Goal: Complete application form

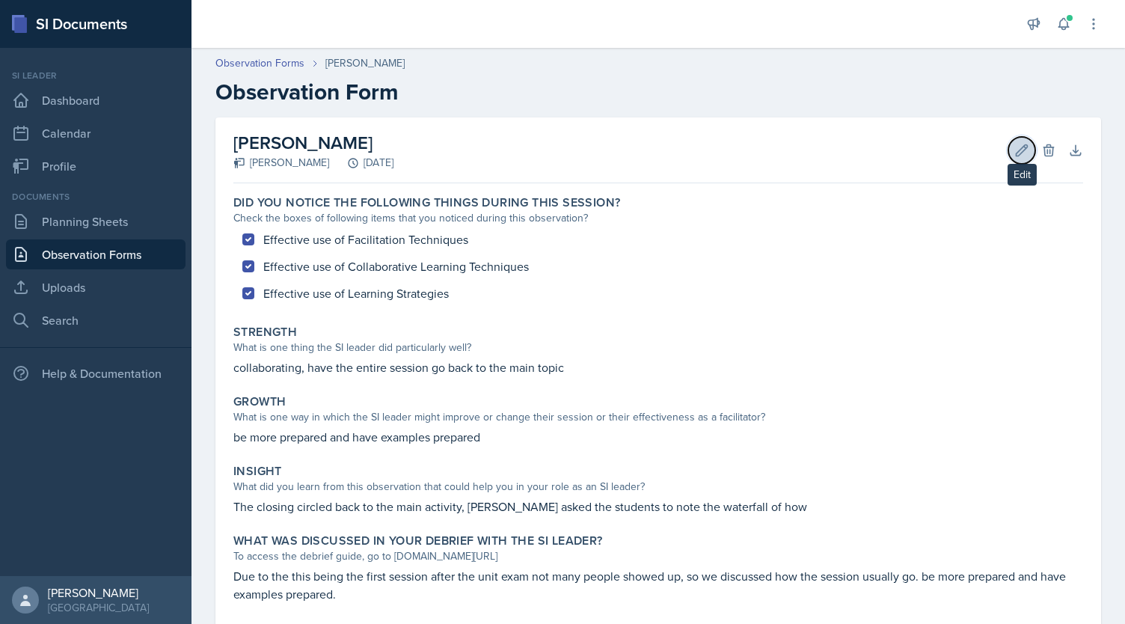
click at [1015, 149] on icon at bounding box center [1022, 150] width 15 height 15
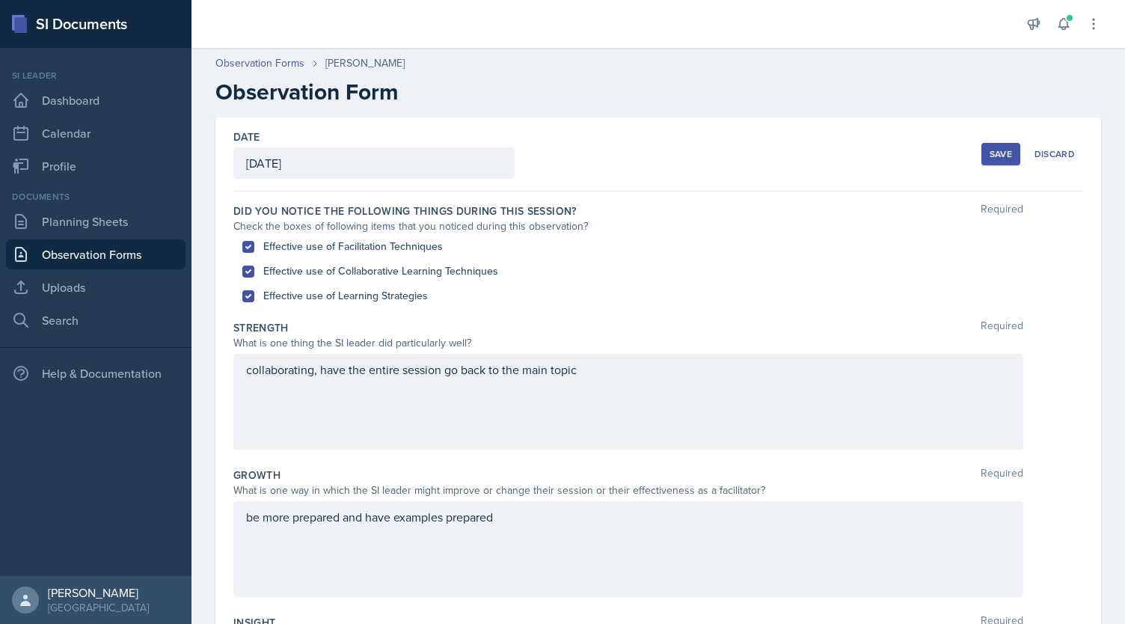
click at [243, 374] on div "collaborating, have the entire session go back to the main topic" at bounding box center [628, 402] width 790 height 96
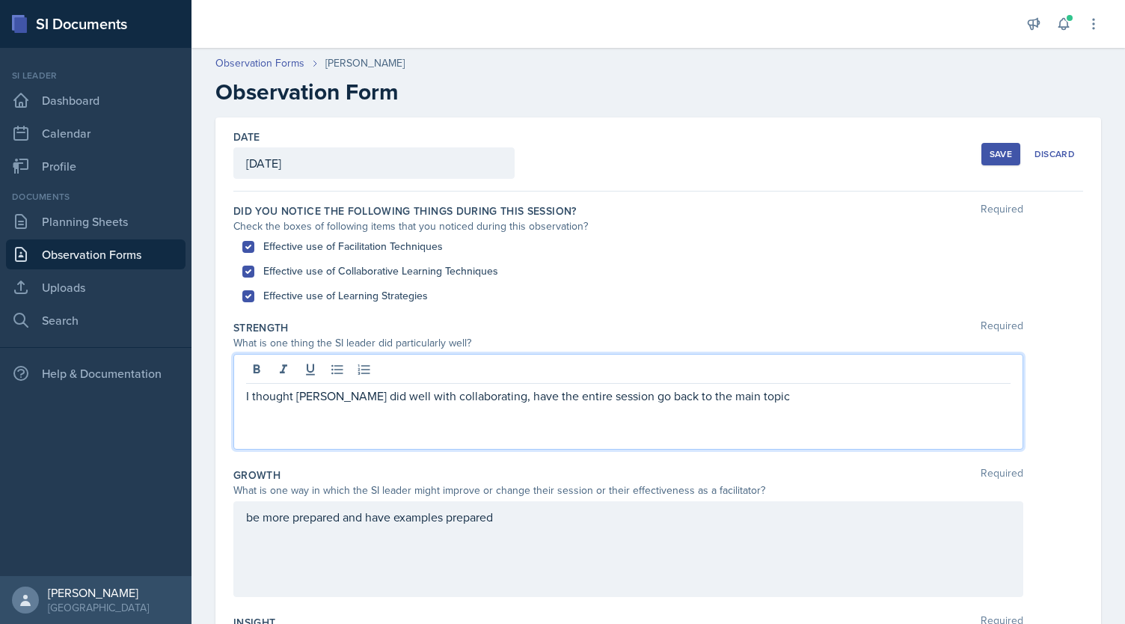
click at [492, 391] on p "I thought [PERSON_NAME] did well with collaborating, have the entire session go…" at bounding box center [628, 396] width 765 height 18
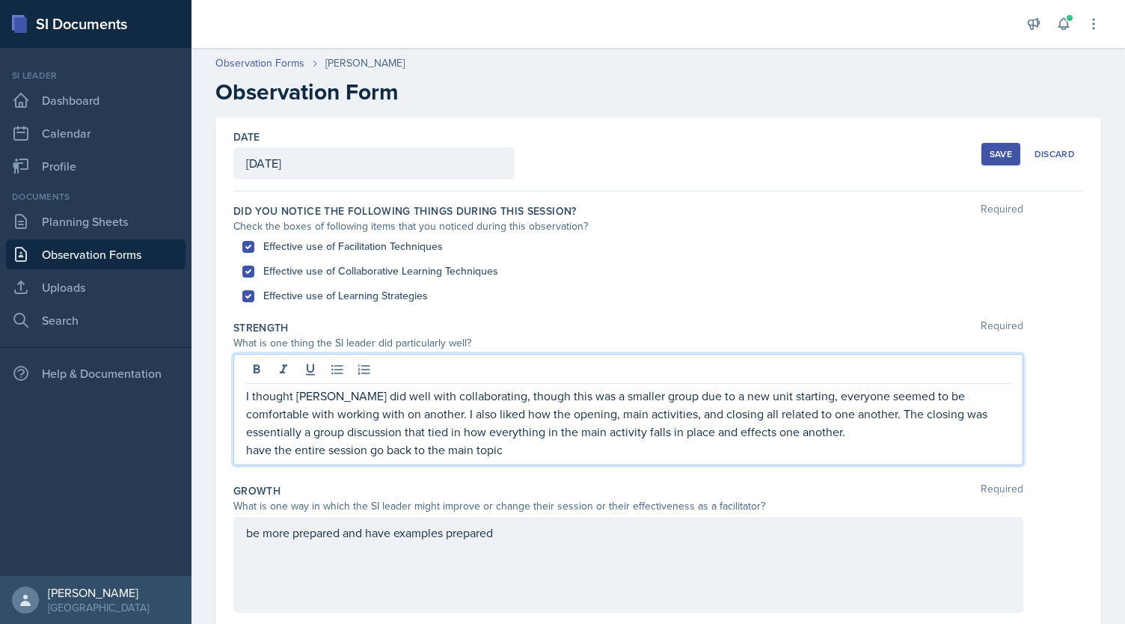
click at [573, 452] on p "have the entire session go back to the main topic" at bounding box center [628, 450] width 765 height 18
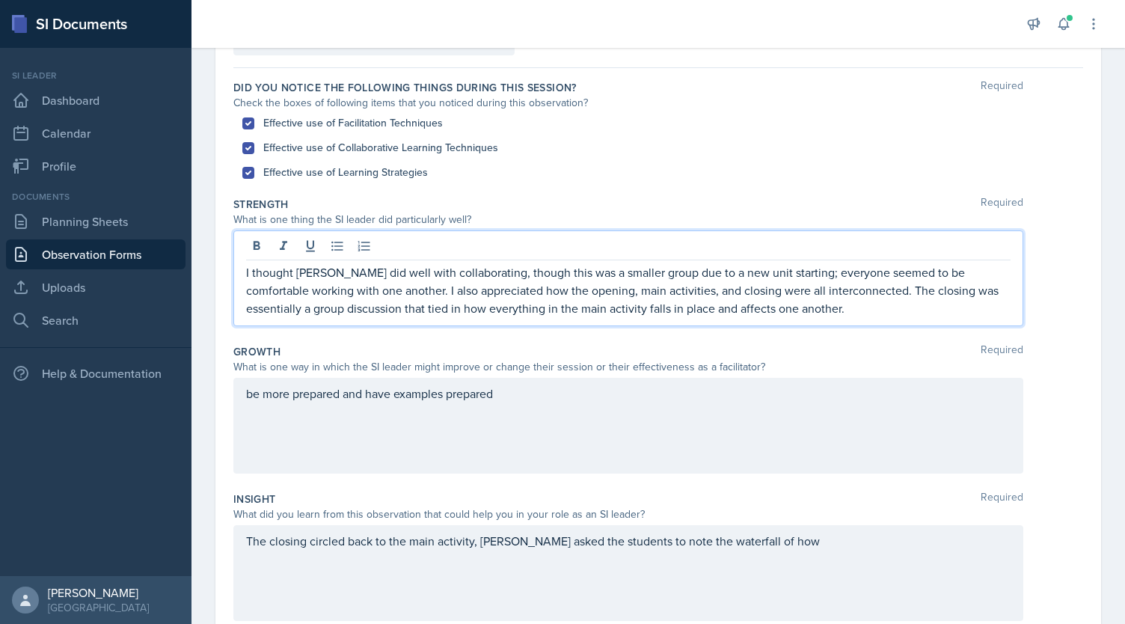
scroll to position [126, 0]
click at [243, 393] on div "be more prepared and have examples prepared" at bounding box center [628, 424] width 790 height 96
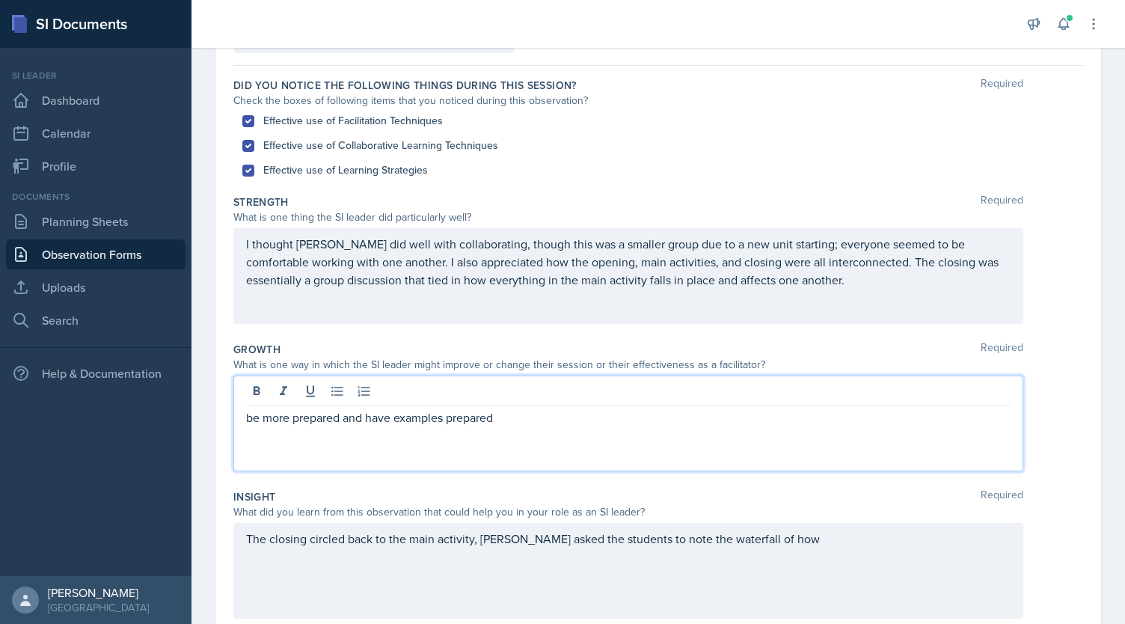
scroll to position [151, 0]
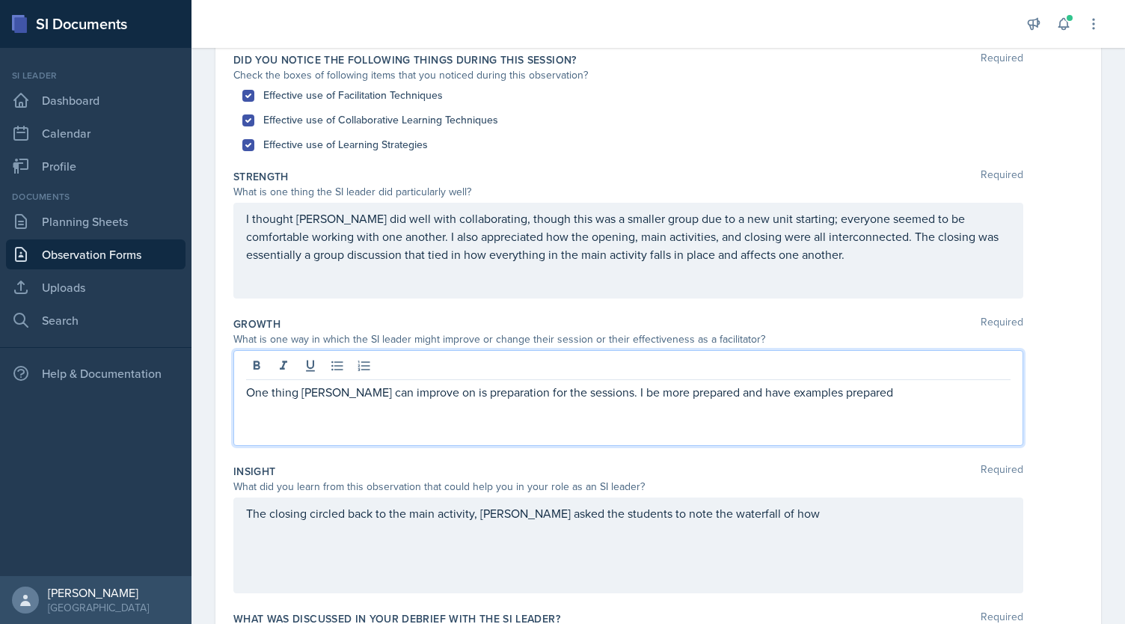
click at [601, 391] on p "One thing [PERSON_NAME] can improve on is preparation for the sessions. I be mo…" at bounding box center [628, 392] width 765 height 18
click at [821, 390] on p "One thing [PERSON_NAME] can improve on is preparation for the sessions and the …" at bounding box center [628, 401] width 765 height 36
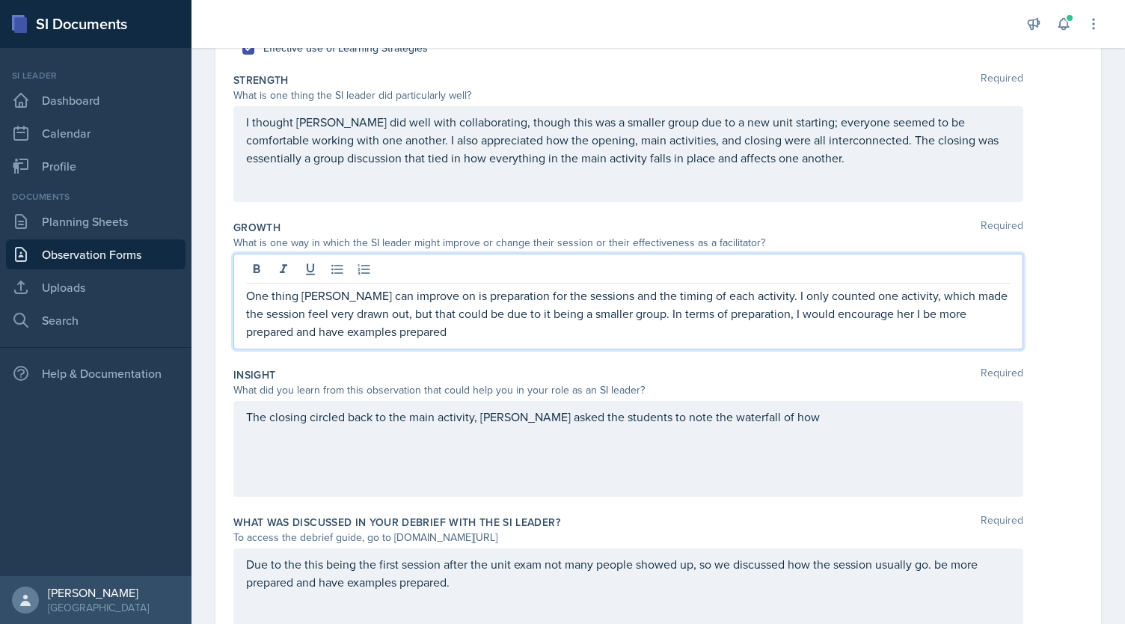
scroll to position [265, 0]
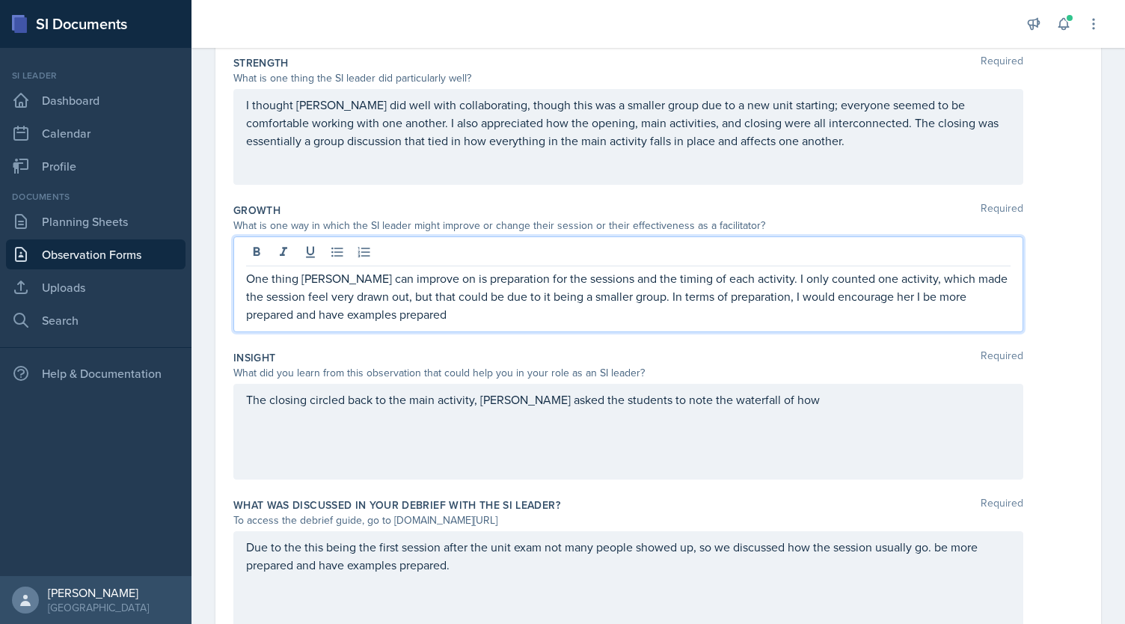
click at [892, 297] on p "One thing [PERSON_NAME] can improve on is preparation for the sessions and the …" at bounding box center [628, 296] width 765 height 54
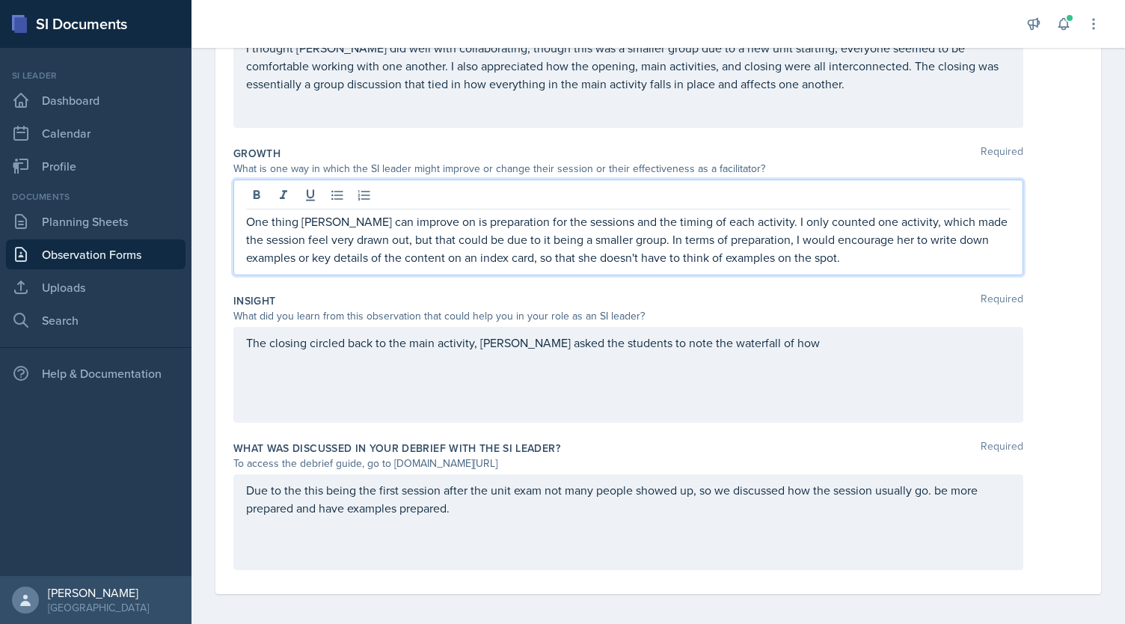
scroll to position [327, 0]
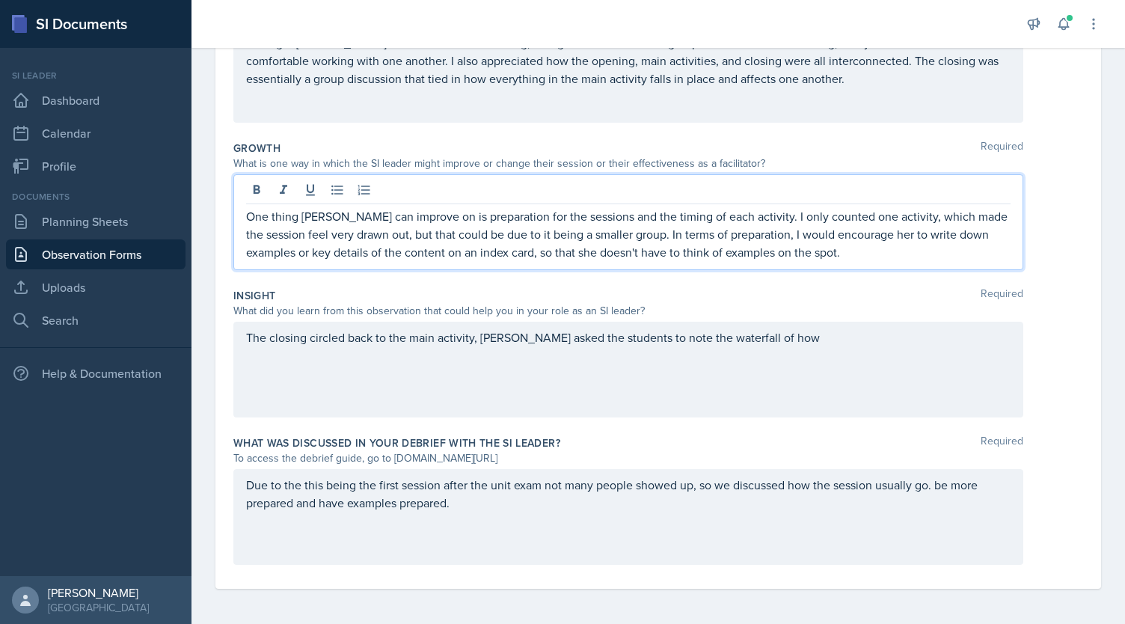
click at [473, 342] on div "The closing circled back to the main activity, [PERSON_NAME] asked the students…" at bounding box center [628, 370] width 790 height 96
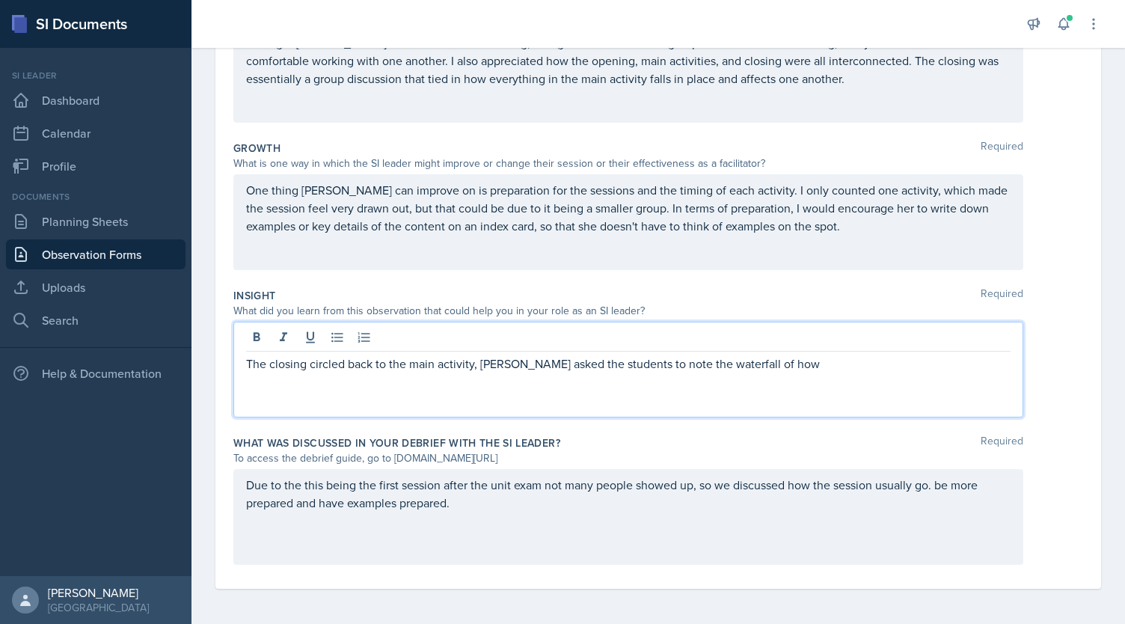
click at [245, 369] on div "The closing circled back to the main activity, [PERSON_NAME] asked the students…" at bounding box center [628, 370] width 790 height 96
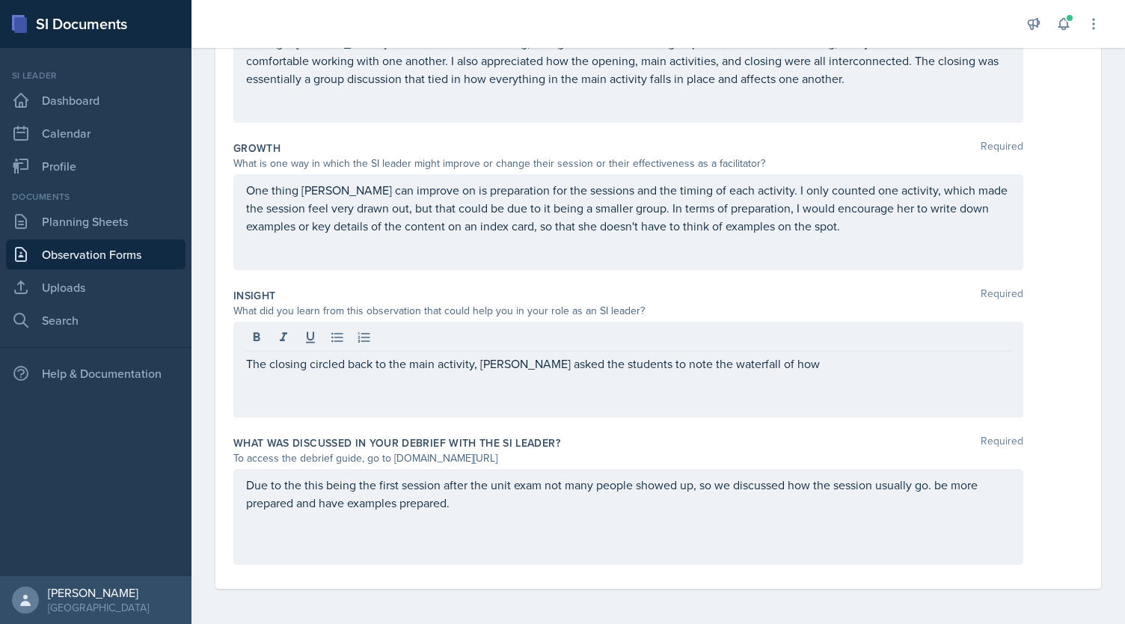
click at [244, 364] on div "The closing circled back to the main activity, [PERSON_NAME] asked the students…" at bounding box center [628, 370] width 790 height 96
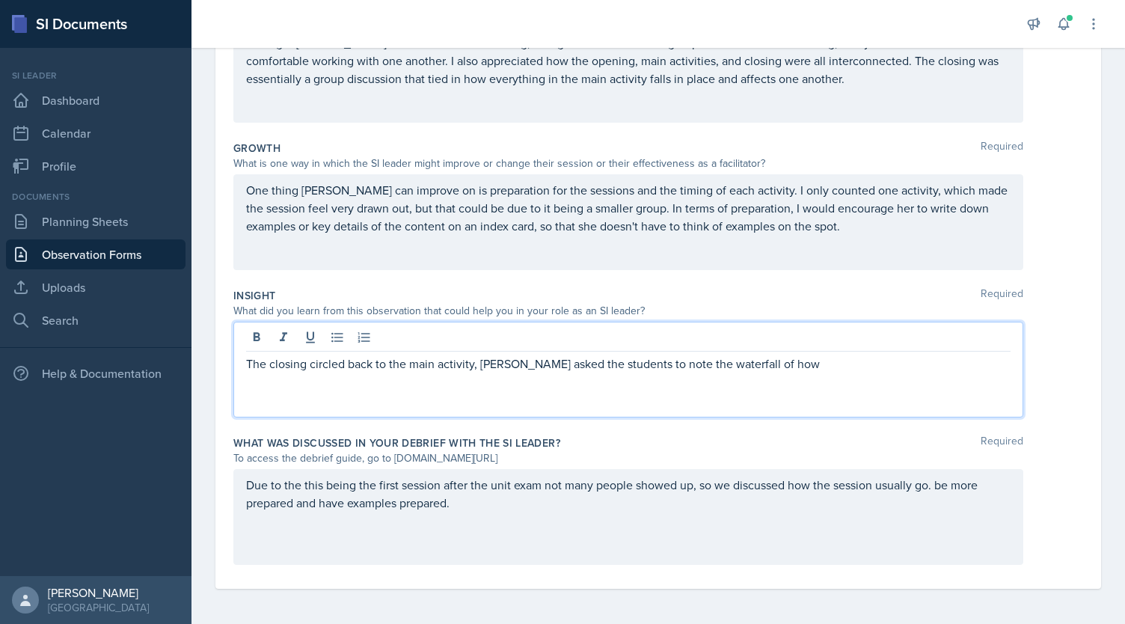
click at [245, 361] on div "The closing circled back to the main activity, [PERSON_NAME] asked the students…" at bounding box center [628, 370] width 790 height 96
click at [251, 361] on p "The closing circled back to the main activity, [PERSON_NAME] asked the students…" at bounding box center [628, 364] width 765 height 18
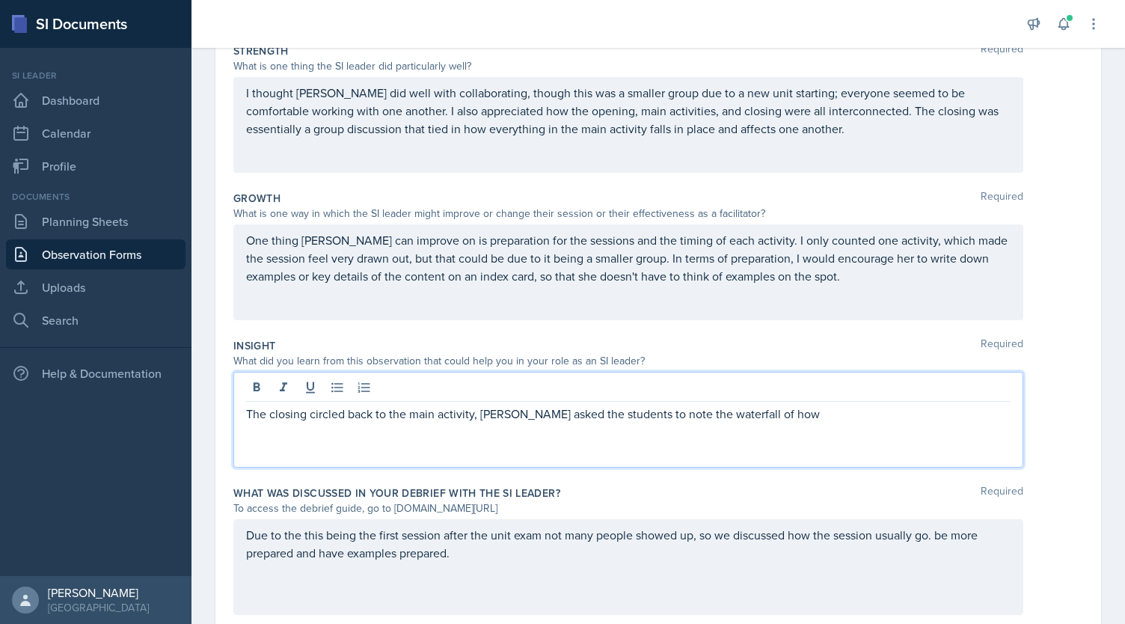
scroll to position [260, 0]
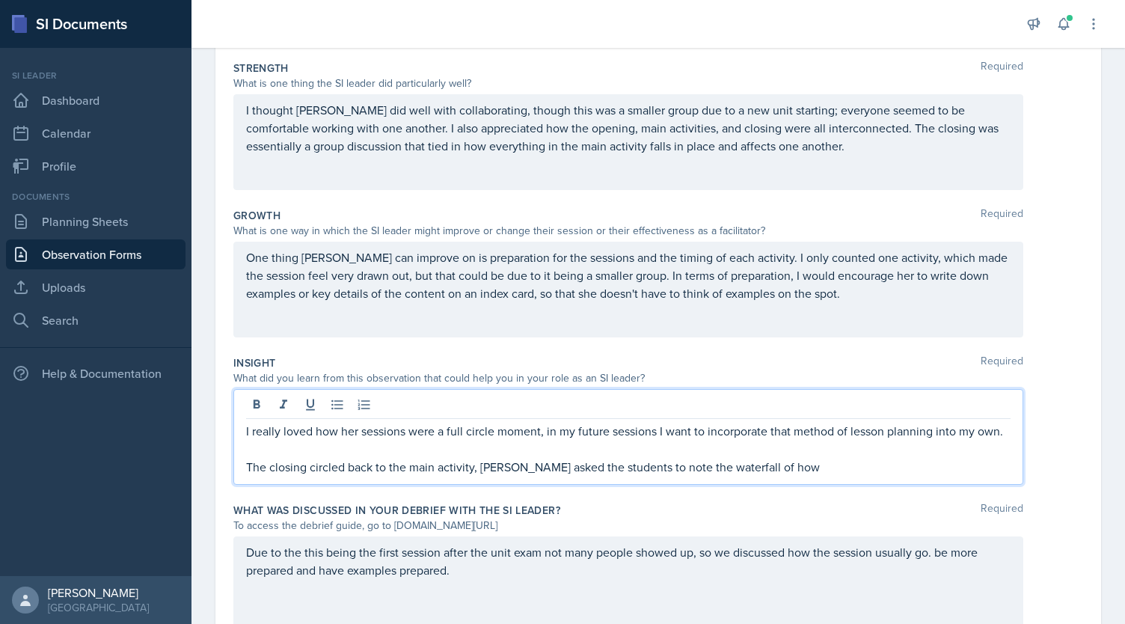
click at [640, 458] on p at bounding box center [628, 449] width 765 height 18
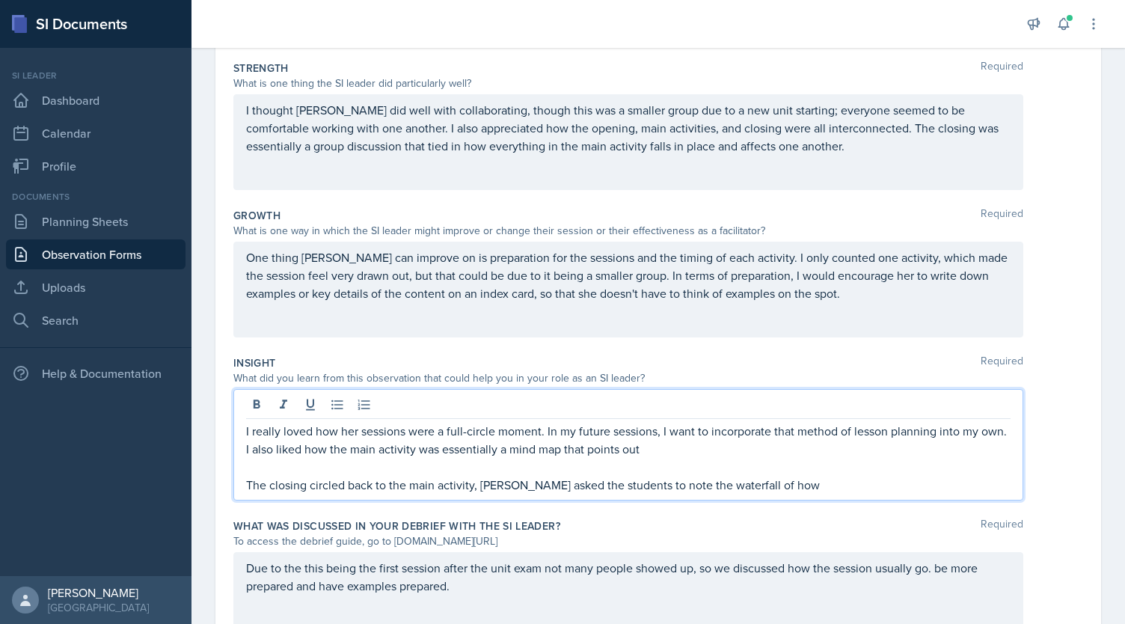
click at [683, 441] on p "I really loved how her sessions were a full-circle moment. In my future session…" at bounding box center [628, 440] width 765 height 36
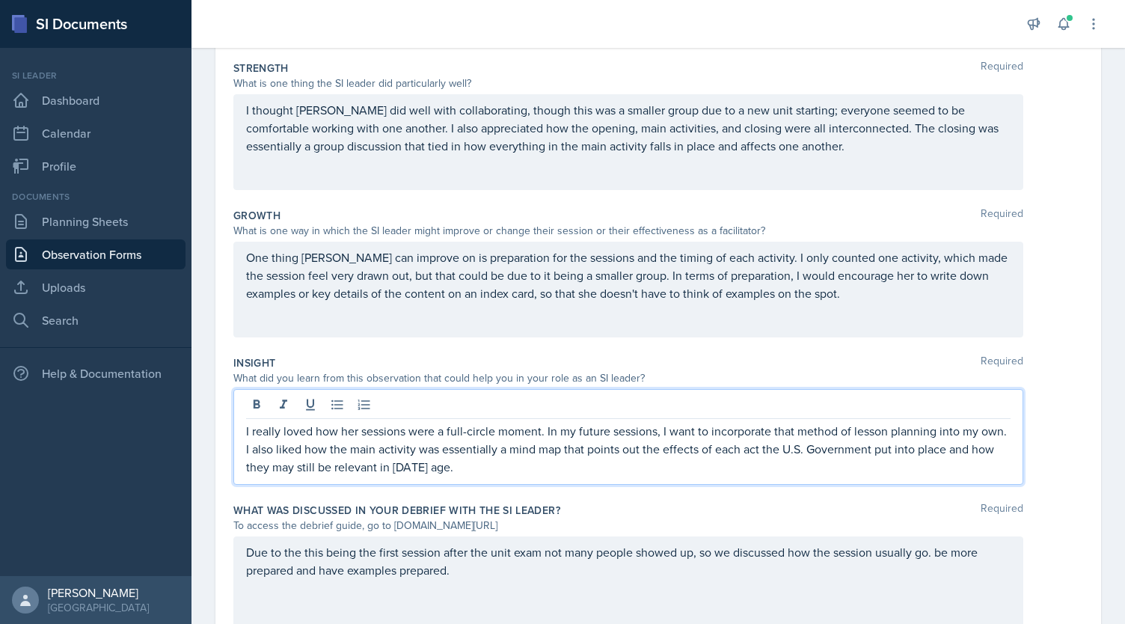
scroll to position [327, 0]
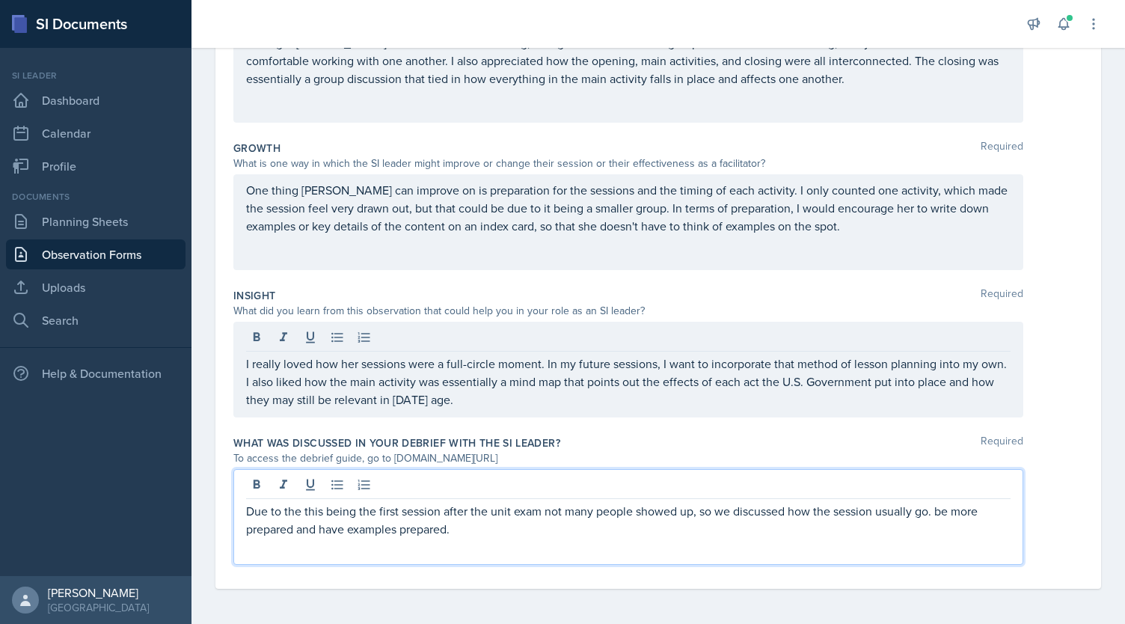
click at [252, 487] on div "Due to the this being the first session after the unit exam not many people sho…" at bounding box center [628, 517] width 790 height 96
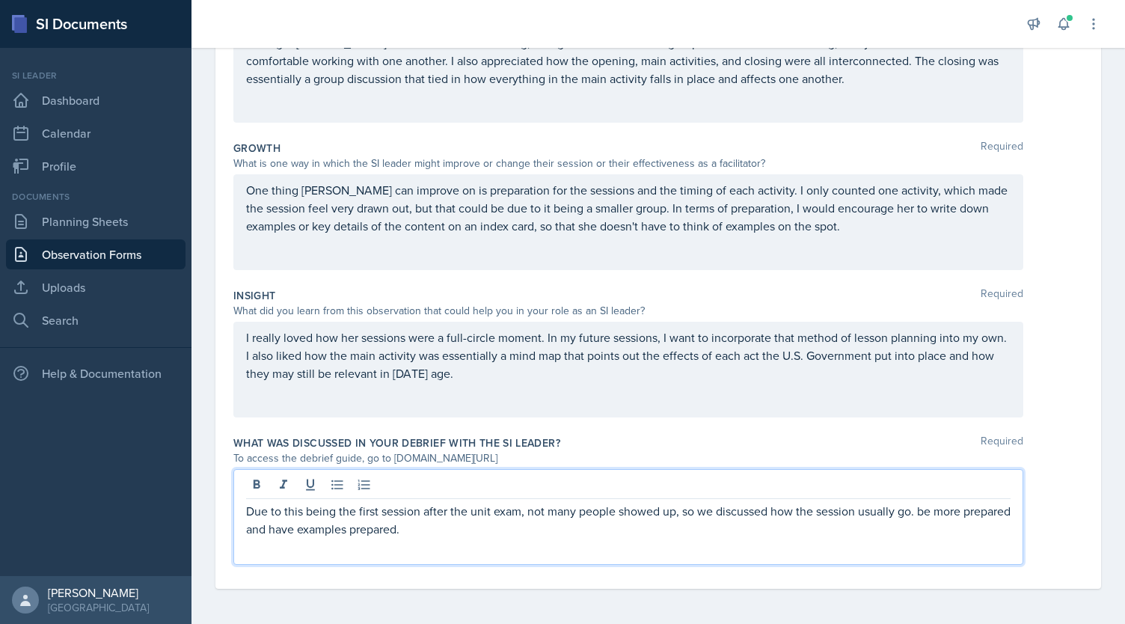
click at [678, 515] on p "Due to this being the first session after the unit exam, not many people showed…" at bounding box center [628, 520] width 765 height 36
click at [730, 513] on p "Due to this being the first session after the unit exam, not many people showed…" at bounding box center [628, 520] width 765 height 36
click at [415, 531] on p "Due to this being the first session after the unit exam, not many people showed…" at bounding box center [628, 520] width 765 height 36
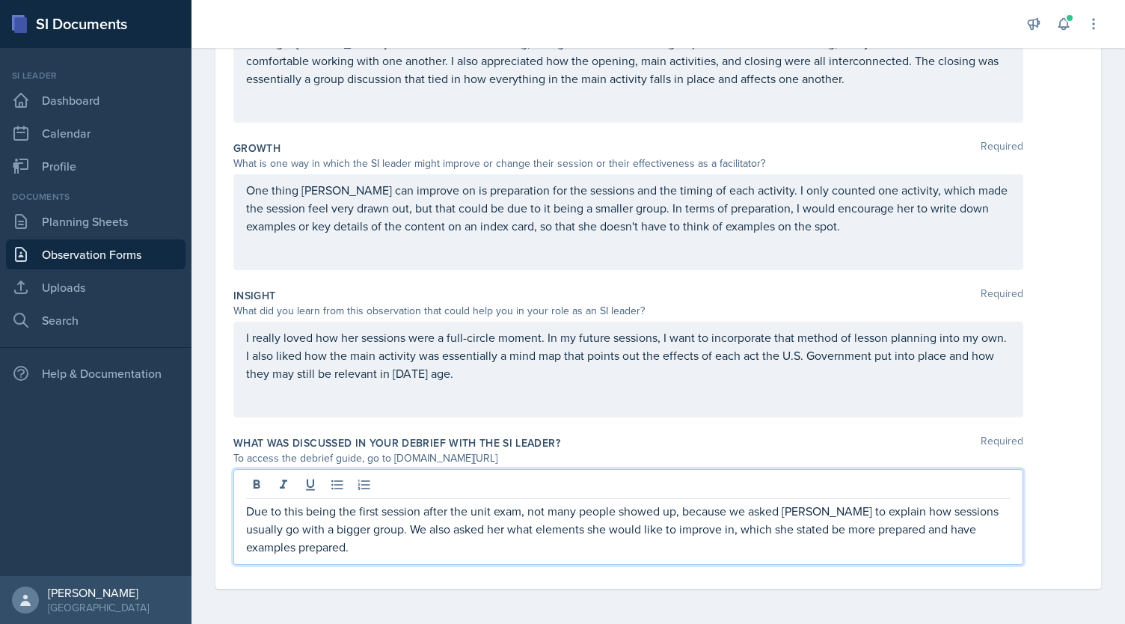
click at [741, 529] on p "Due to this being the first session after the unit exam, not many people showed…" at bounding box center [628, 529] width 765 height 54
click at [834, 529] on p "Due to this being the first session after the unit exam, not many people showed…" at bounding box center [628, 529] width 765 height 54
click at [841, 535] on p "Due to this being the first session after the unit exam, not many people showed…" at bounding box center [628, 520] width 765 height 36
click at [810, 529] on p "Due to this being the first session after the unit exam, not many people showed…" at bounding box center [628, 520] width 765 height 36
click at [584, 545] on p "Due to this being the first session after the unit exam, not many people showed…" at bounding box center [628, 529] width 765 height 54
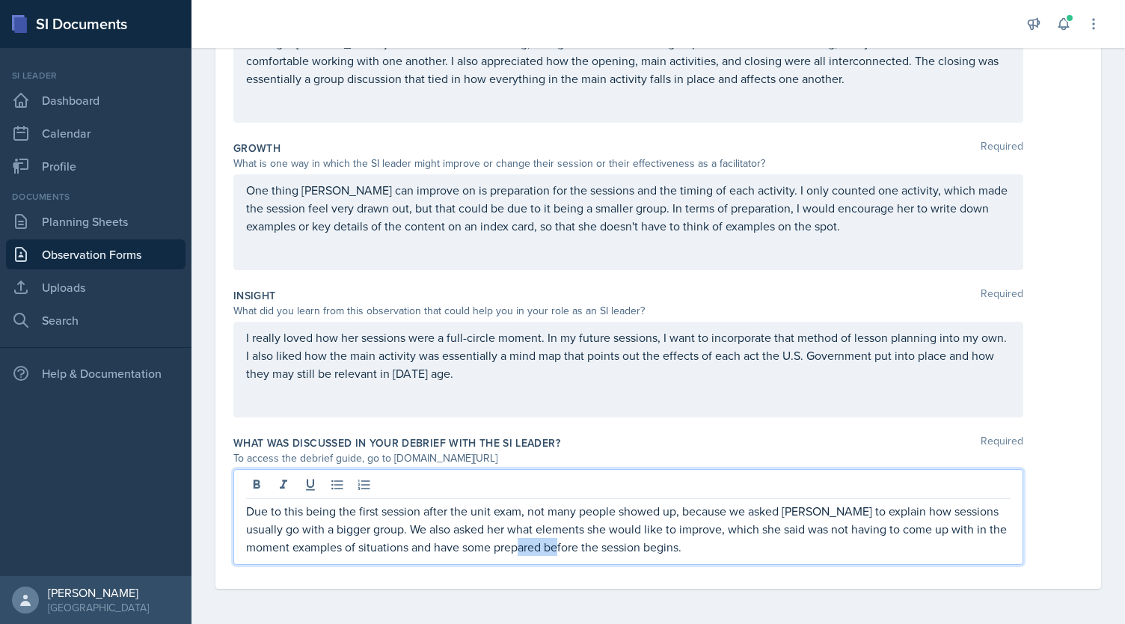
click at [584, 545] on p "Due to this being the first session after the unit exam, not many people showed…" at bounding box center [628, 529] width 765 height 54
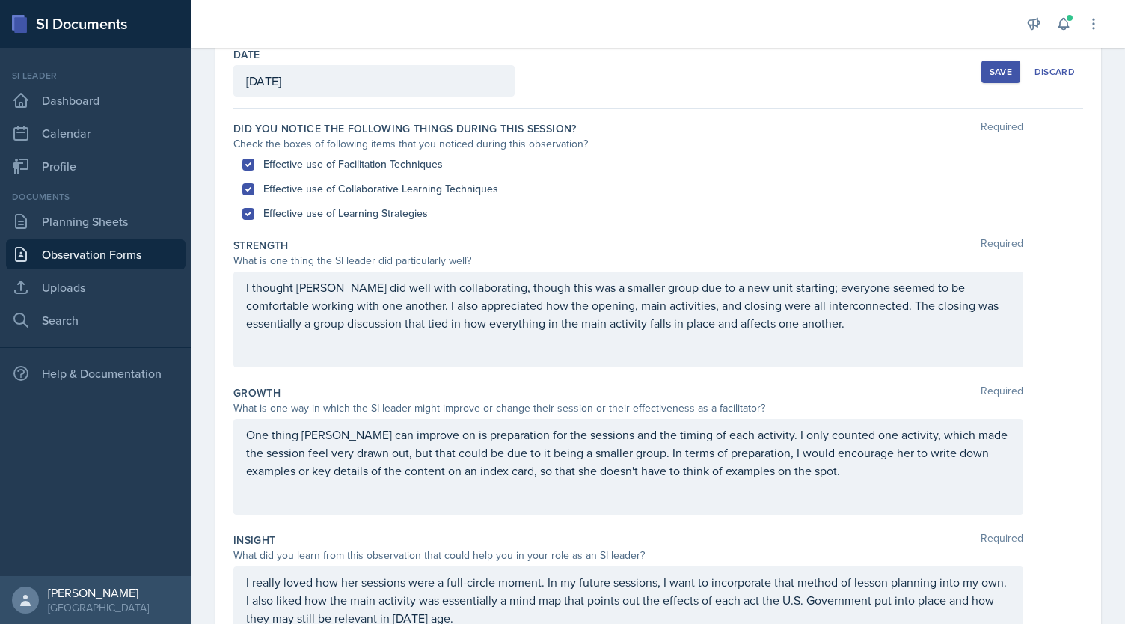
scroll to position [0, 0]
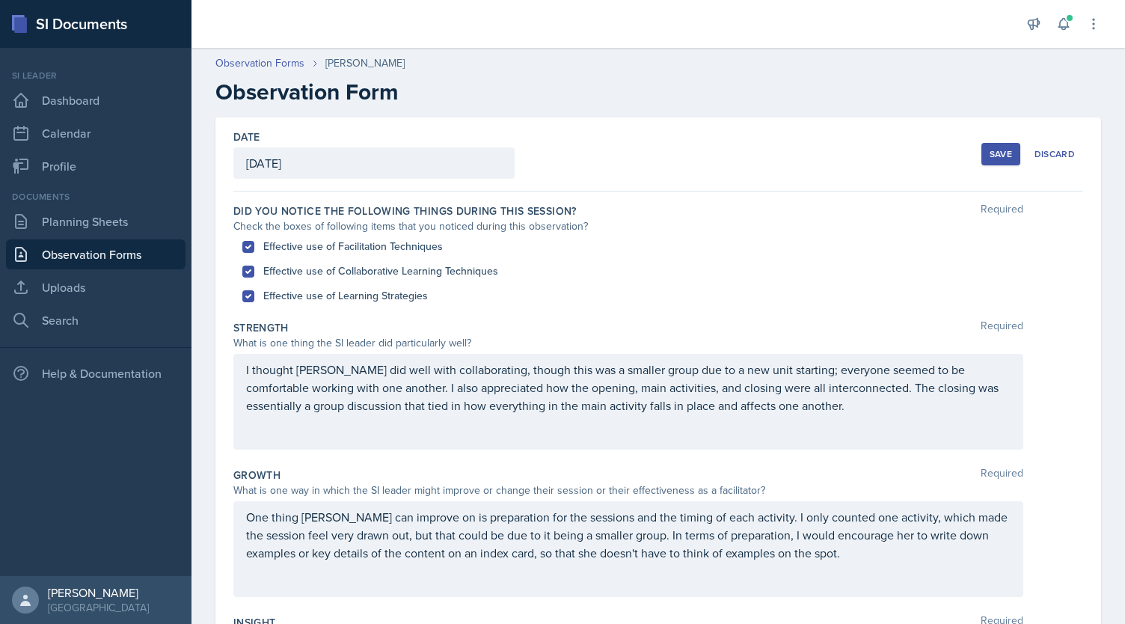
click at [996, 153] on div "Save" at bounding box center [1001, 154] width 22 height 12
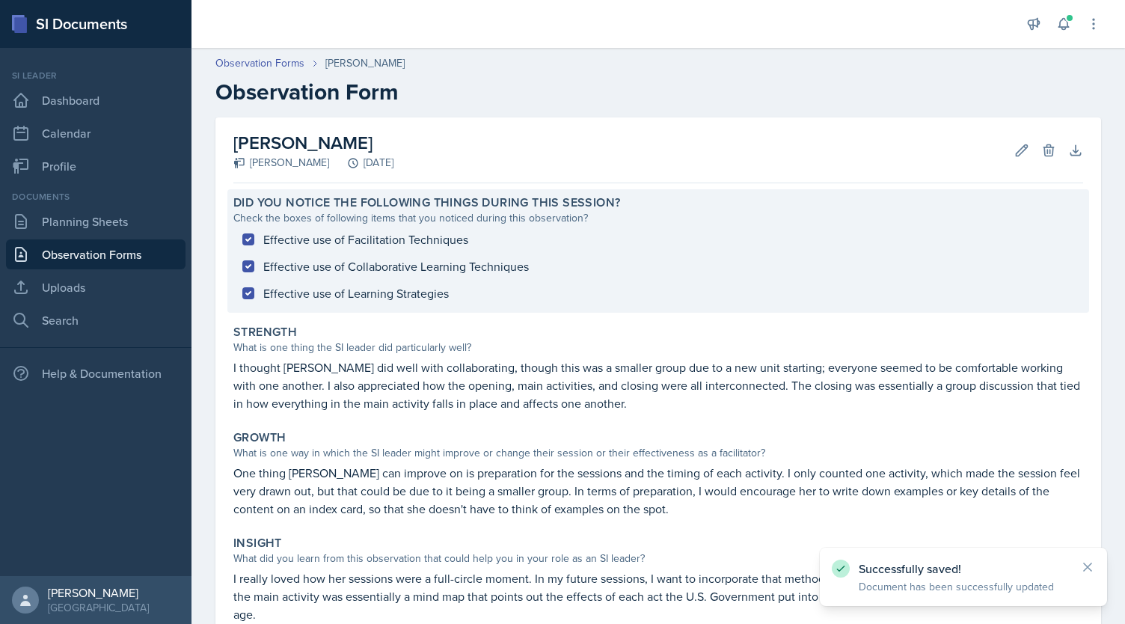
scroll to position [207, 0]
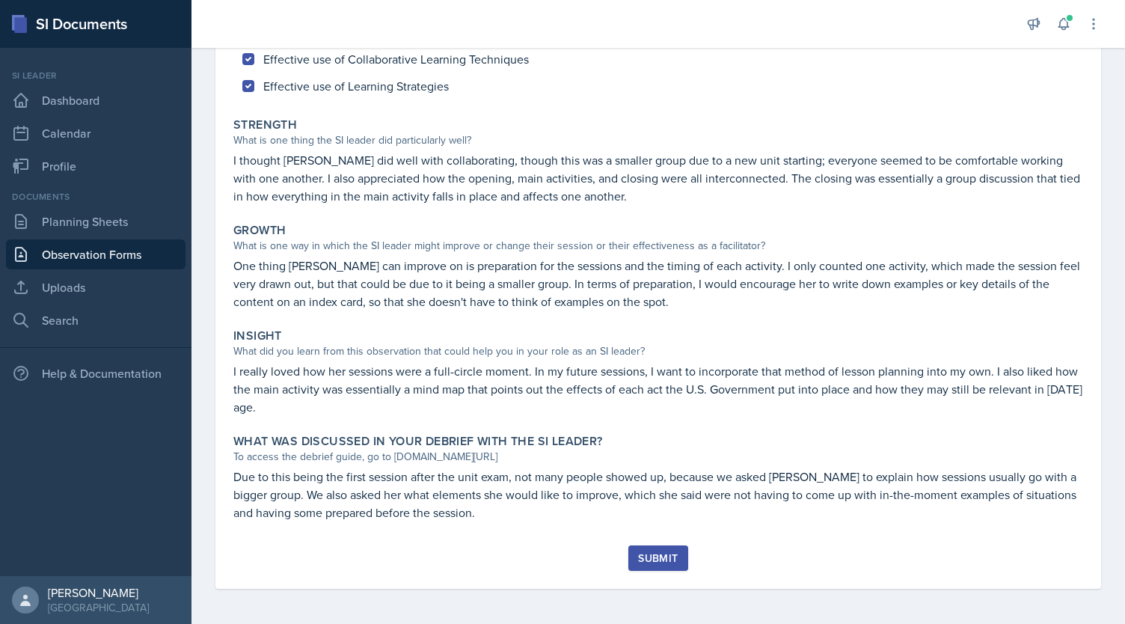
click at [655, 566] on button "Submit" at bounding box center [658, 557] width 59 height 25
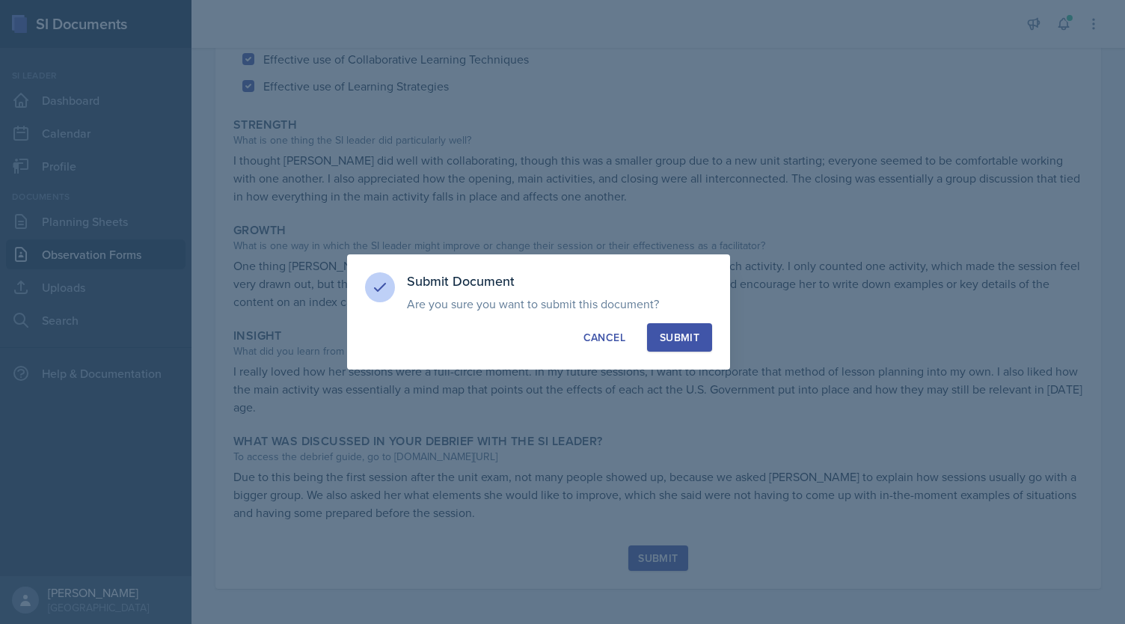
click at [670, 335] on div "Submit" at bounding box center [680, 337] width 40 height 15
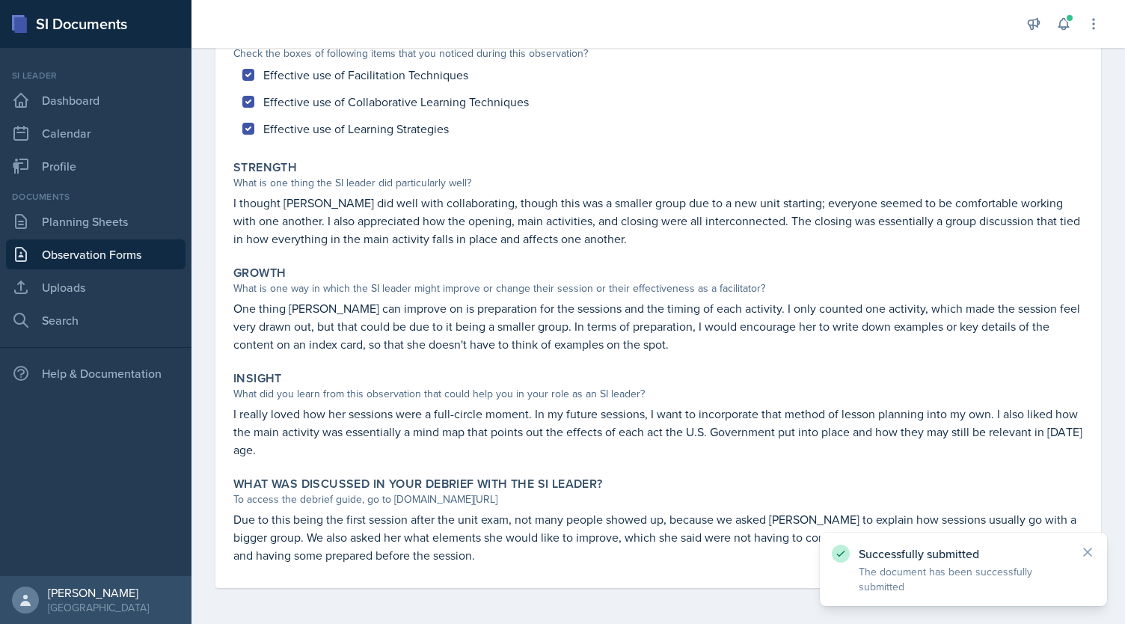
scroll to position [165, 0]
